Goal: Task Accomplishment & Management: Manage account settings

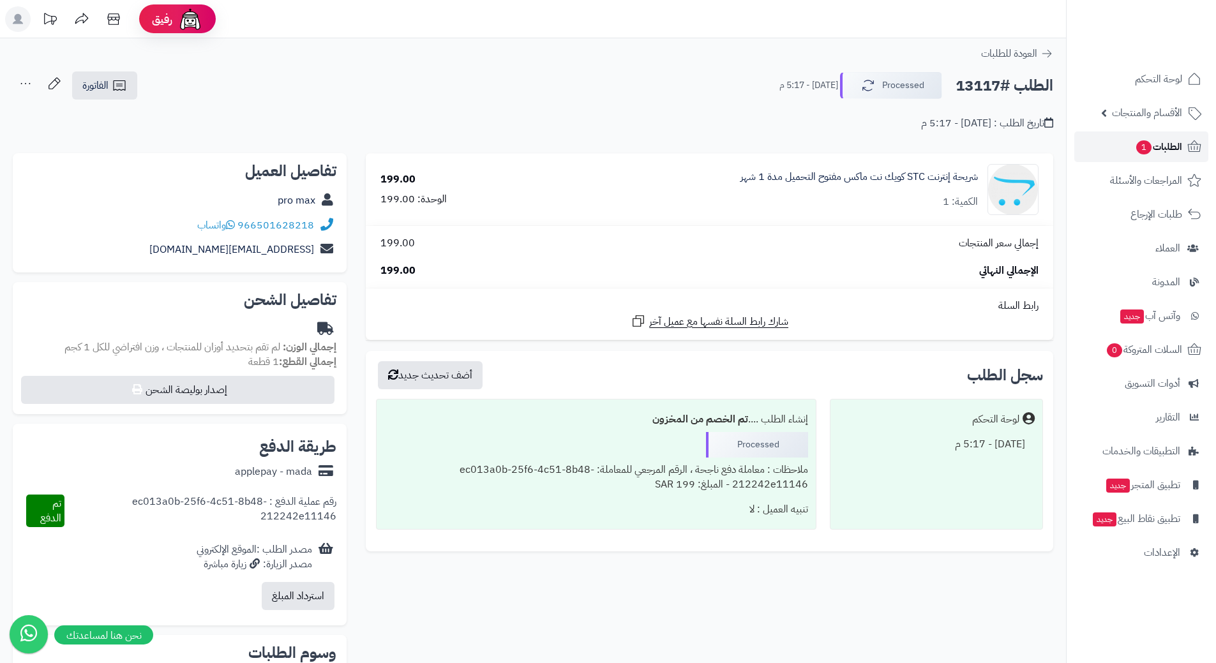
drag, startPoint x: 0, startPoint y: 0, endPoint x: 1106, endPoint y: 146, distance: 1115.3
click at [1106, 146] on link "الطلبات 1" at bounding box center [1141, 147] width 134 height 31
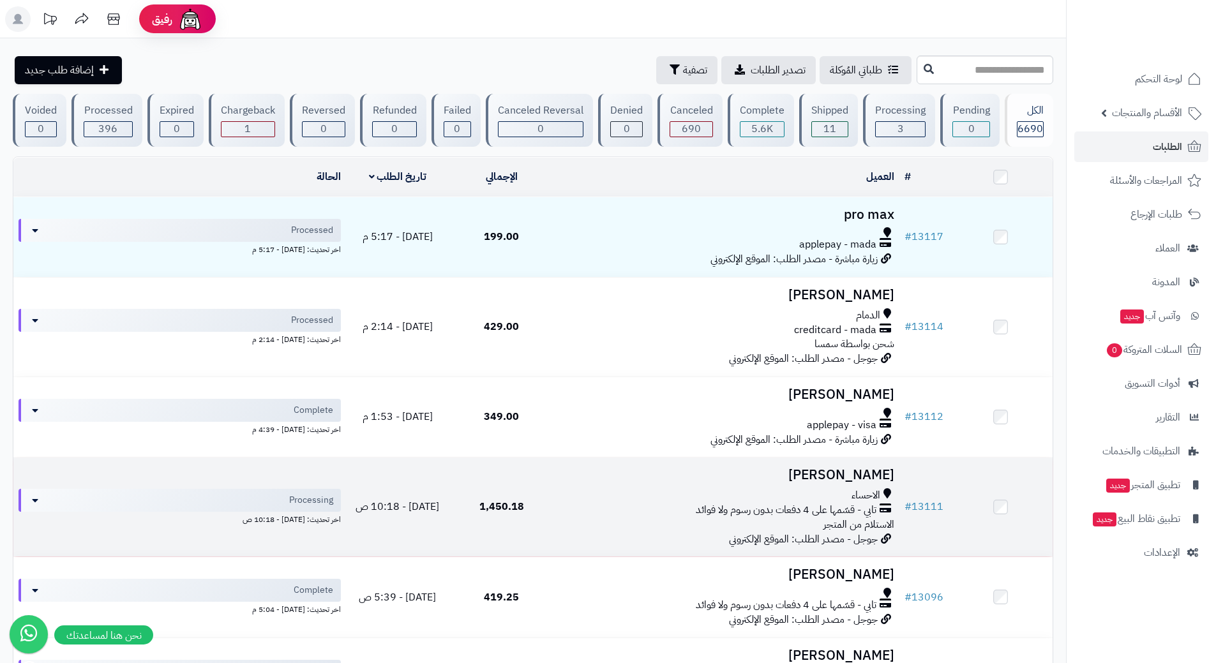
click at [556, 500] on td "جاسم القميش الاحساء تابي - قسّمها على 4 دفعات بدون رسوم ولا فوائد الاستلام من ا…" at bounding box center [726, 507] width 346 height 99
click at [560, 492] on div "الاحساء" at bounding box center [727, 495] width 336 height 15
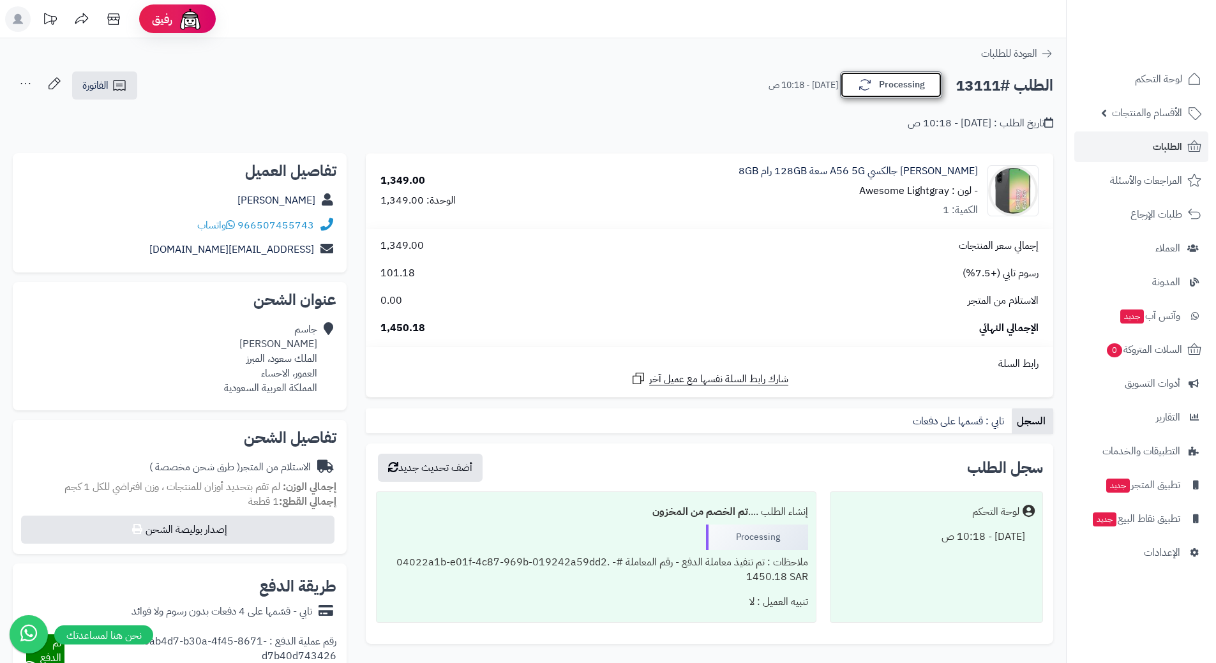
click at [887, 90] on button "Processing" at bounding box center [891, 84] width 102 height 27
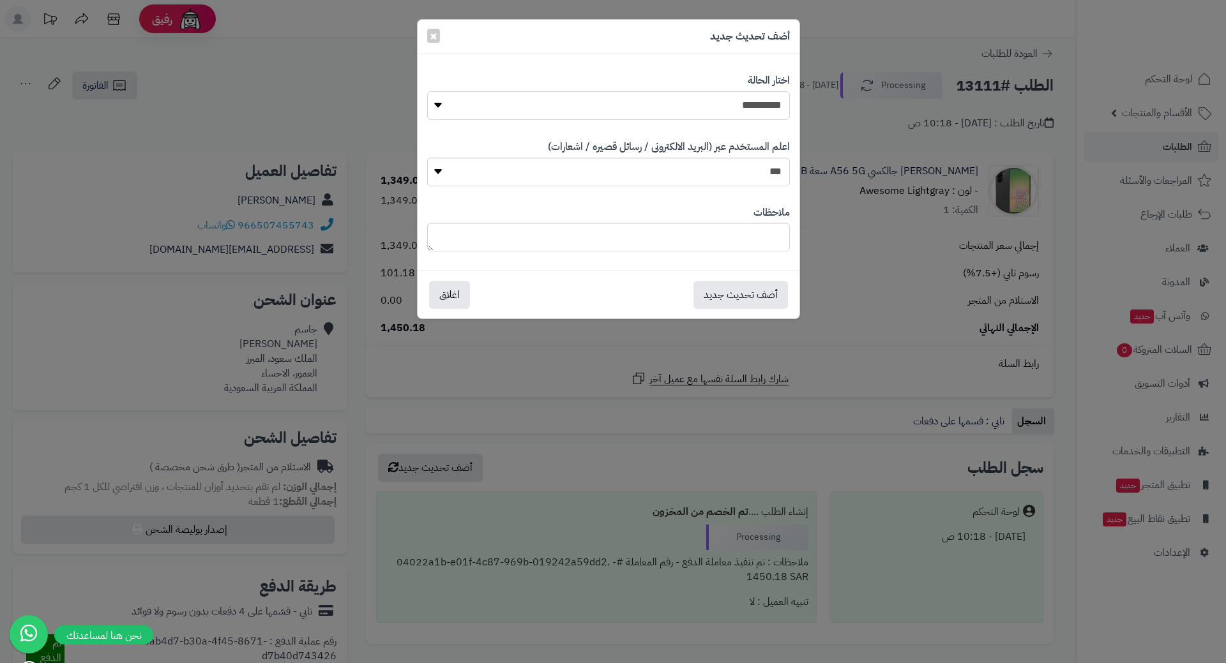
click at [725, 109] on select "**********" at bounding box center [608, 105] width 363 height 29
select select "*"
click at [427, 91] on select "**********" at bounding box center [608, 105] width 363 height 29
click at [760, 294] on button "أضف تحديث جديد" at bounding box center [740, 294] width 94 height 28
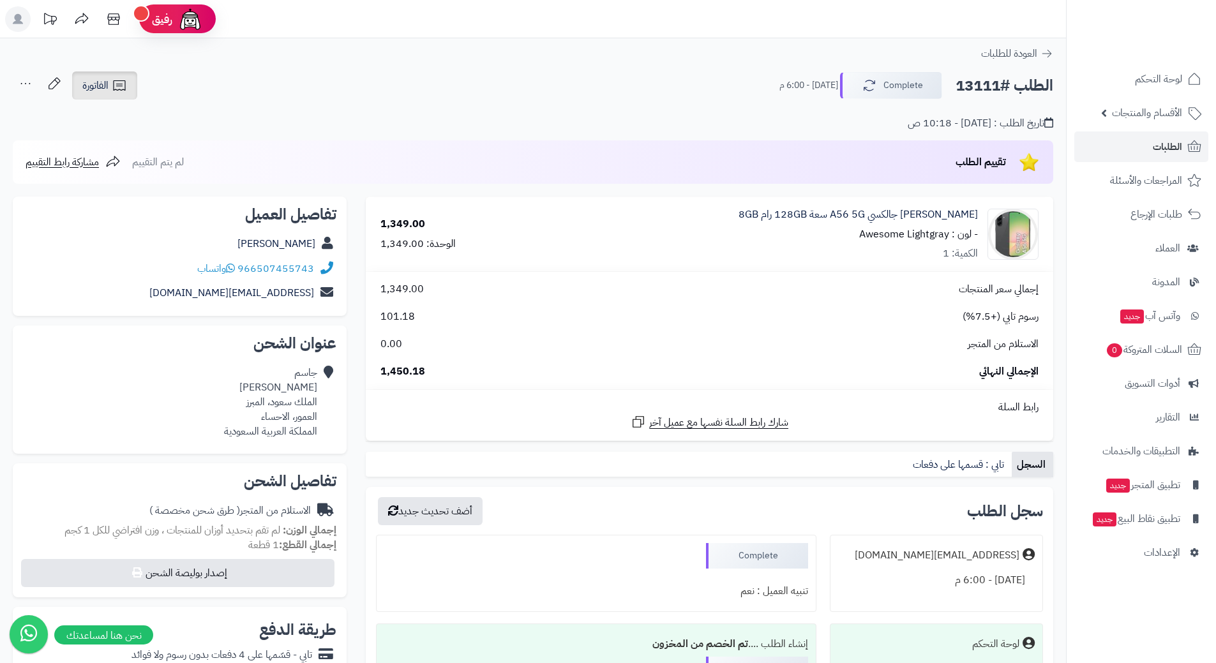
click at [112, 87] on icon at bounding box center [119, 85] width 15 height 15
click at [154, 144] on link "إرسال الفاتورة إلى بريد العميل" at bounding box center [139, 147] width 139 height 29
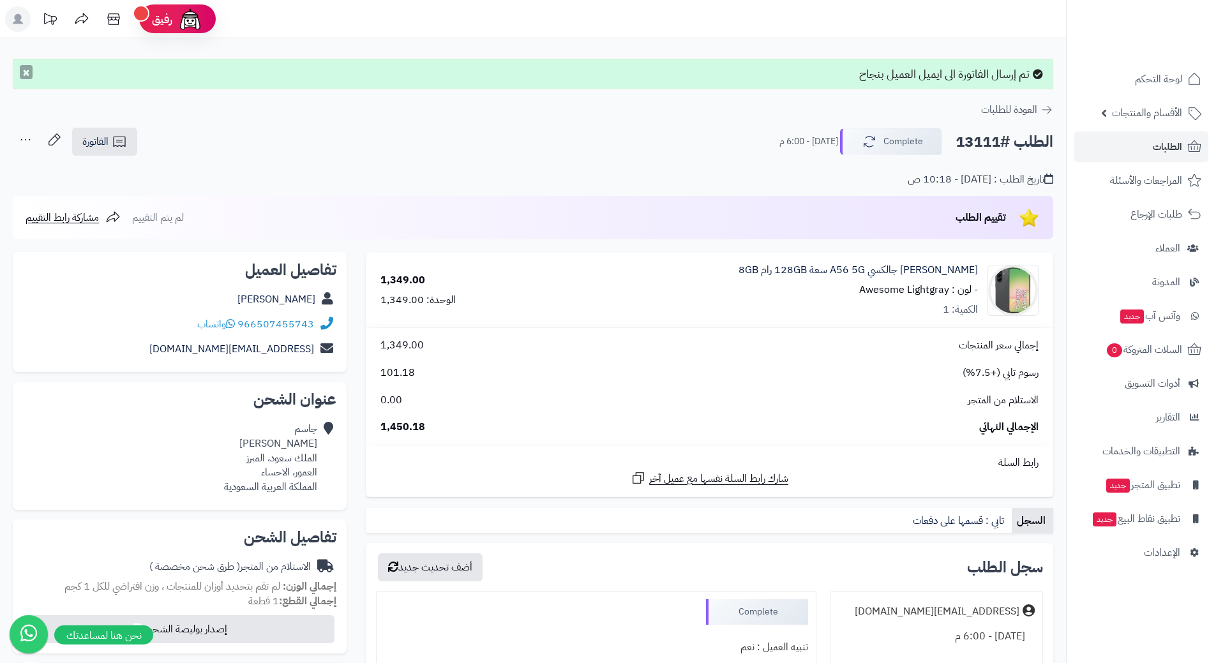
click at [27, 75] on button "×" at bounding box center [26, 72] width 13 height 14
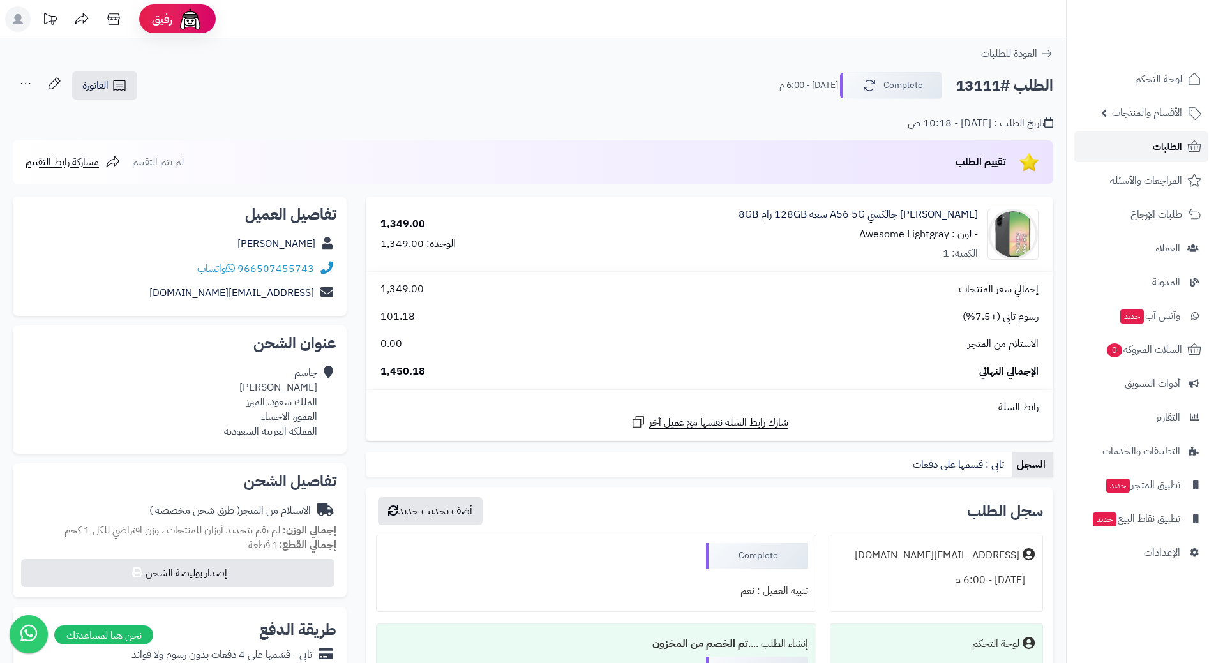
click at [1104, 149] on link "الطلبات" at bounding box center [1141, 147] width 134 height 31
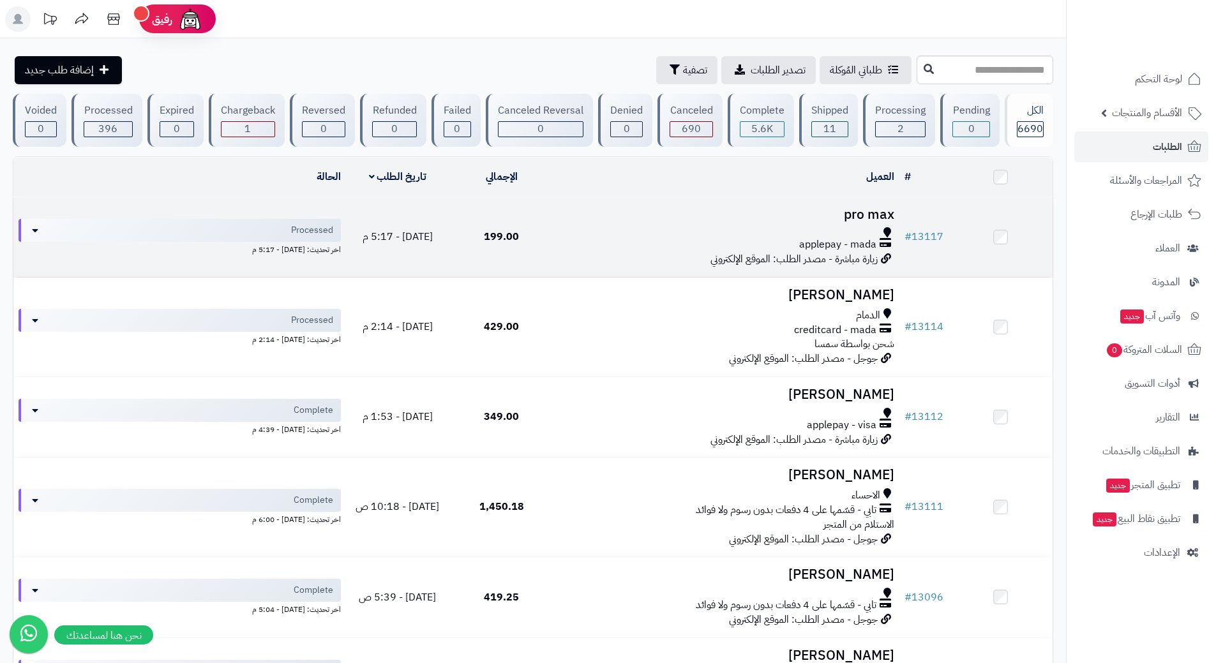
click at [585, 234] on div at bounding box center [727, 232] width 336 height 10
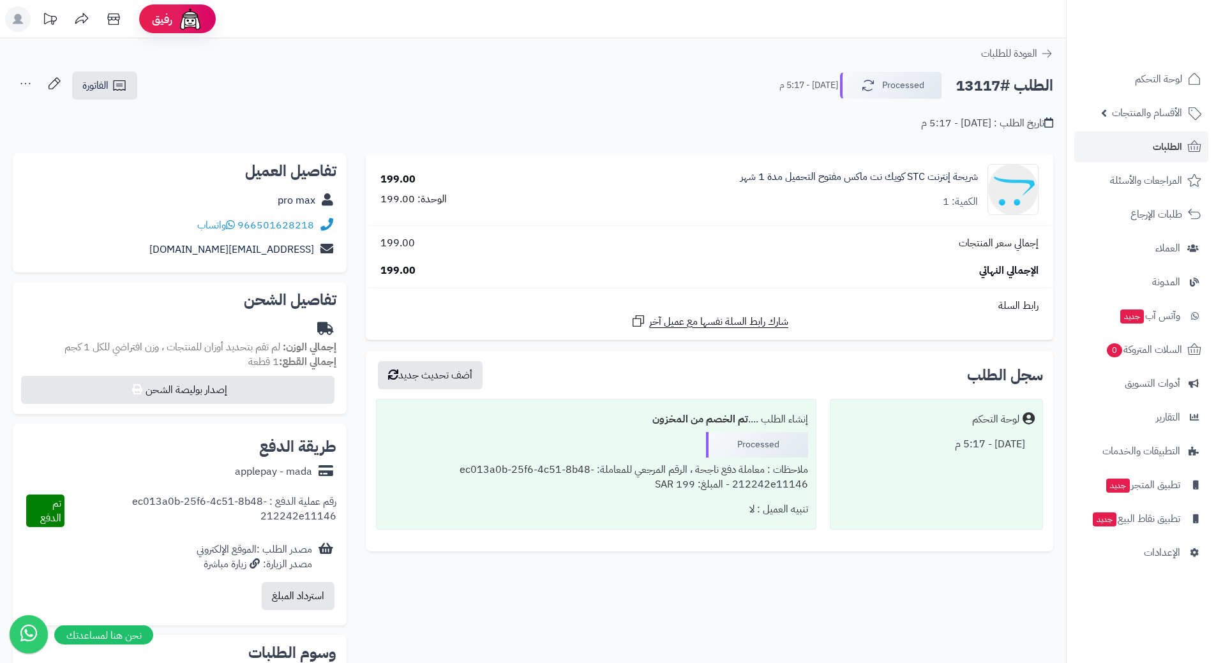
click at [1011, 88] on h2 "الطلب #13117" at bounding box center [1005, 86] width 98 height 26
click at [1011, 87] on h2 "الطلب #13117" at bounding box center [1005, 86] width 98 height 26
copy div "الطلب #13117 Processed"
click at [233, 222] on icon at bounding box center [230, 225] width 9 height 10
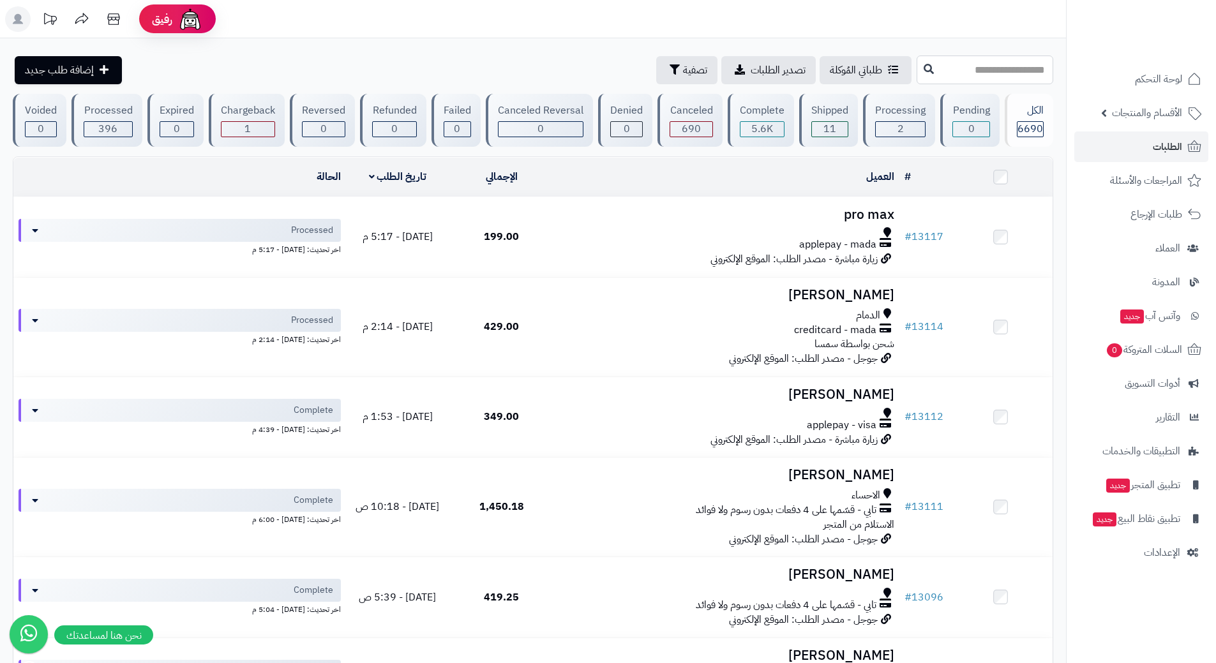
click at [925, 64] on input "text" at bounding box center [985, 70] width 137 height 29
type input "*****"
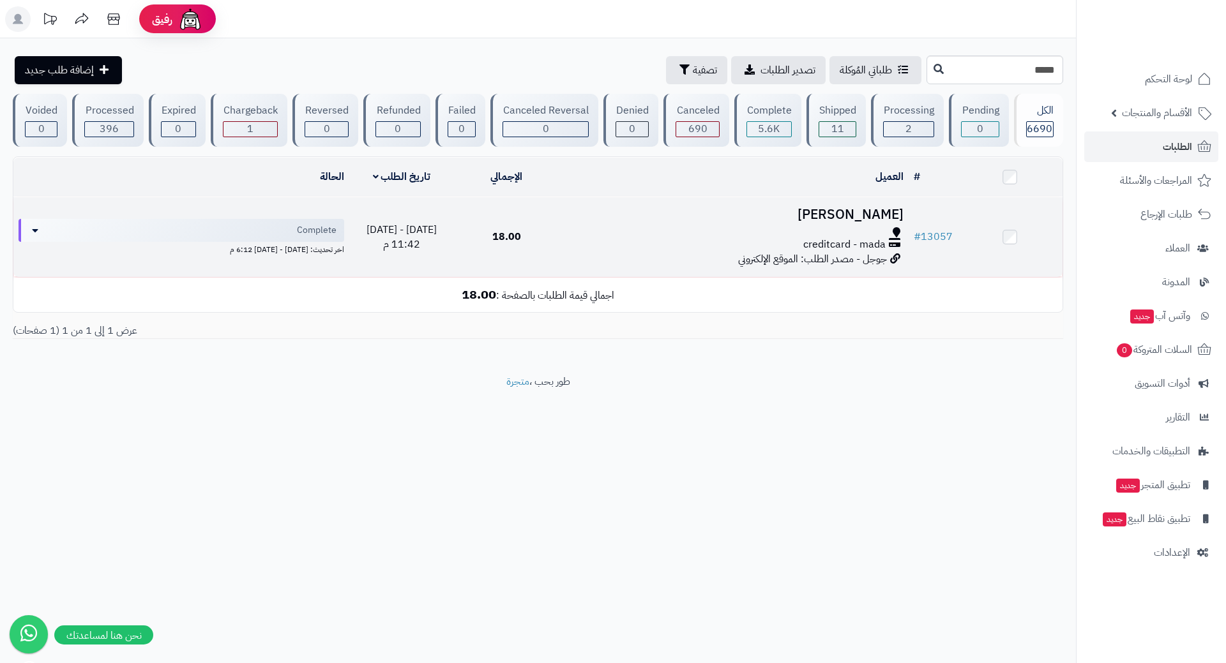
click at [685, 231] on div at bounding box center [733, 232] width 339 height 10
click at [686, 231] on div at bounding box center [733, 232] width 339 height 10
